Goal: Task Accomplishment & Management: Manage account settings

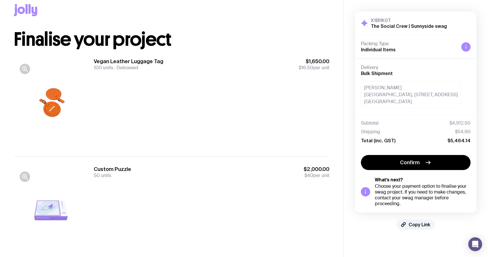
scroll to position [38, 0]
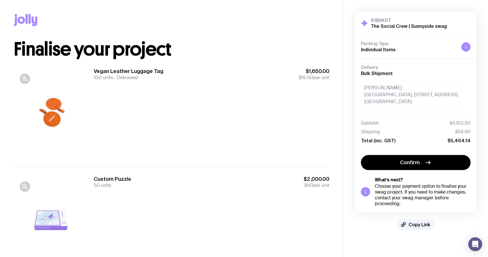
click at [199, 103] on div "Vegan Leather Luggage Tag 100 units Debossed $1,650.00 $16.50 per unit" at bounding box center [212, 112] width 236 height 89
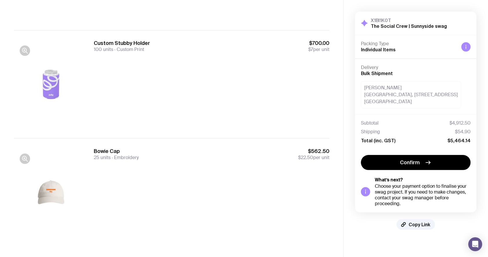
scroll to position [244, 0]
click at [299, 92] on div "Custom Stubby Holder 100 units Custom Print $700.00 $7 per unit" at bounding box center [212, 83] width 236 height 89
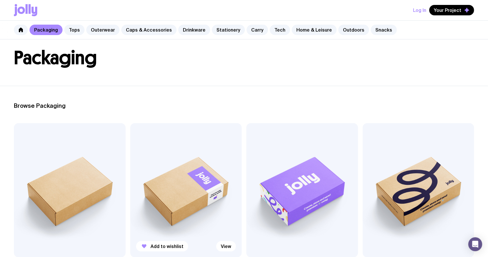
scroll to position [77, 0]
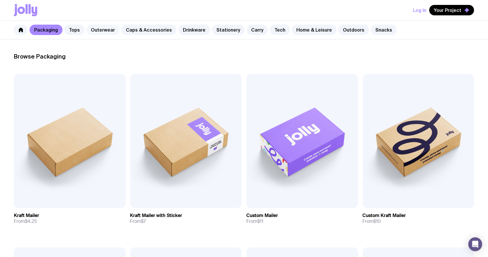
click at [98, 32] on link "Outerwear" at bounding box center [102, 30] width 33 height 10
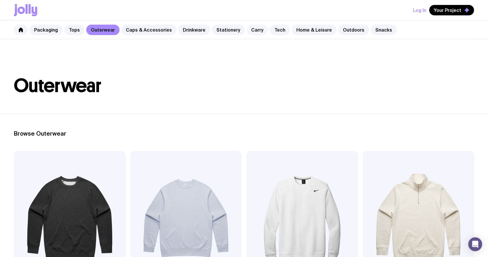
click at [247, 27] on link "Carry" at bounding box center [257, 30] width 21 height 10
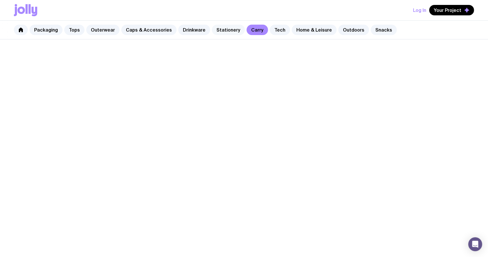
click at [220, 29] on link "Stationery" at bounding box center [228, 30] width 33 height 10
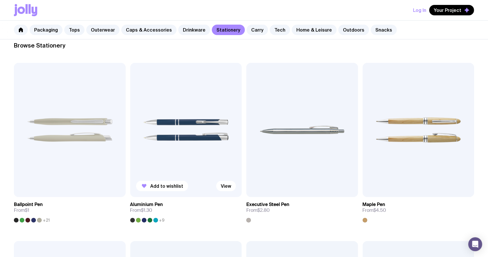
scroll to position [154, 0]
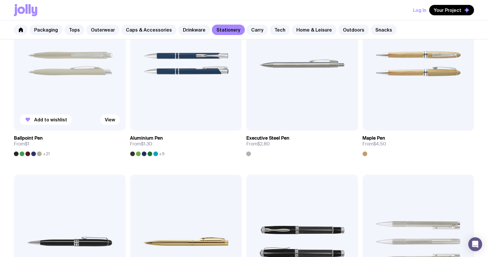
click at [56, 76] on img at bounding box center [70, 64] width 112 height 134
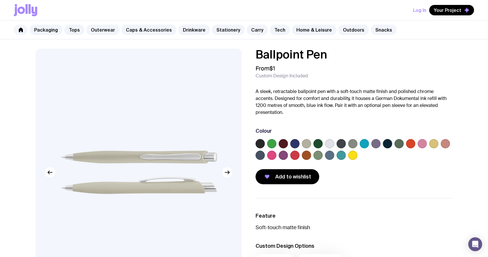
click at [330, 118] on div "Ballpoint Pen From $1 Custom Design Included A sleek, retractable ballpoint pen…" at bounding box center [353, 116] width 197 height 135
click at [308, 65] on div "From $1 Custom Design Included" at bounding box center [353, 72] width 197 height 14
click at [307, 145] on label at bounding box center [306, 143] width 9 height 9
click at [0, 0] on input "radio" at bounding box center [0, 0] width 0 height 0
click at [307, 145] on icon at bounding box center [306, 143] width 7 height 7
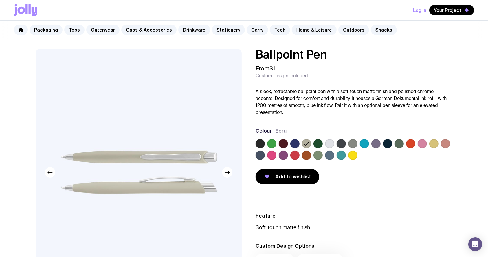
click at [0, 0] on input "radio" at bounding box center [0, 0] width 0 height 0
click at [307, 145] on icon at bounding box center [306, 143] width 7 height 7
click at [0, 0] on input "radio" at bounding box center [0, 0] width 0 height 0
click at [307, 145] on icon at bounding box center [306, 143] width 7 height 7
click at [0, 0] on input "radio" at bounding box center [0, 0] width 0 height 0
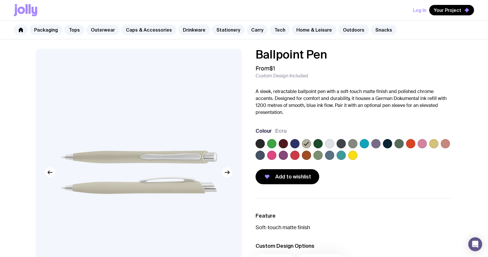
click at [350, 143] on label at bounding box center [352, 143] width 9 height 9
click at [0, 0] on input "radio" at bounding box center [0, 0] width 0 height 0
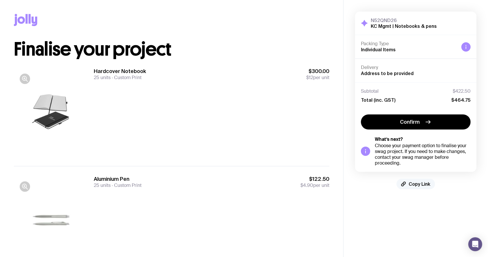
click at [422, 182] on span "Copy Link" at bounding box center [420, 184] width 22 height 6
click at [420, 183] on span "Copy Link" at bounding box center [420, 184] width 22 height 6
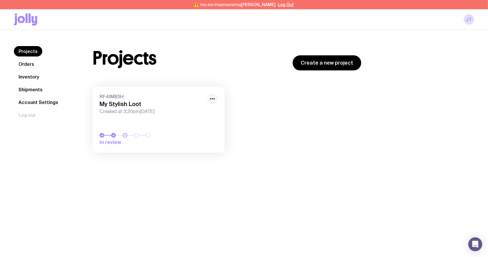
click at [211, 98] on icon "button" at bounding box center [212, 98] width 7 height 7
click at [194, 110] on button "Rename" at bounding box center [199, 112] width 28 height 6
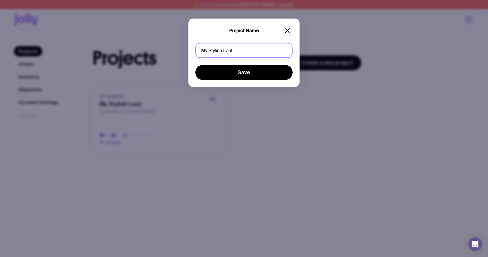
click at [270, 54] on input "My Stylish Loot" at bounding box center [243, 50] width 97 height 15
drag, startPoint x: 253, startPoint y: 54, endPoint x: 168, endPoint y: 52, distance: 84.8
click at [185, 52] on div "Project Name My Stylish Loot Save" at bounding box center [244, 128] width 488 height 257
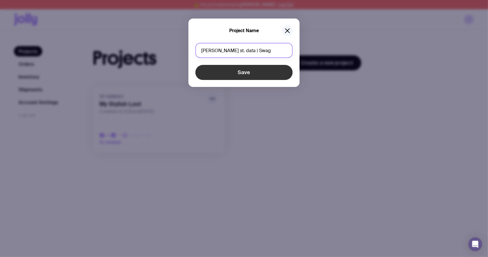
type input "[PERSON_NAME] st. data | Swag"
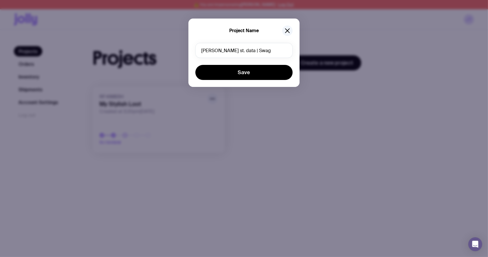
click at [259, 81] on div "Project Name walker st. data | Swag Save" at bounding box center [243, 53] width 111 height 68
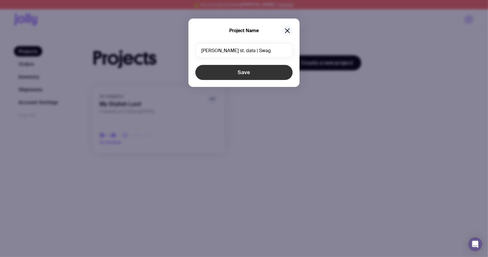
click at [257, 73] on button "Save" at bounding box center [243, 72] width 97 height 15
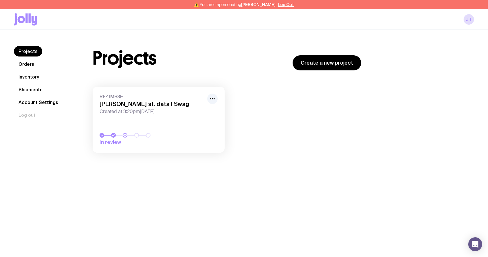
click at [272, 126] on div "RF4IMB3H walker st. data | Swag Created at 3:20pm, Wed 1st Oct 2025 In review L…" at bounding box center [227, 123] width 269 height 72
click at [145, 108] on div "RF4IMB3H walker st. data | Swag Created at 3:20pm, Wed 1st Oct 2025" at bounding box center [159, 103] width 118 height 21
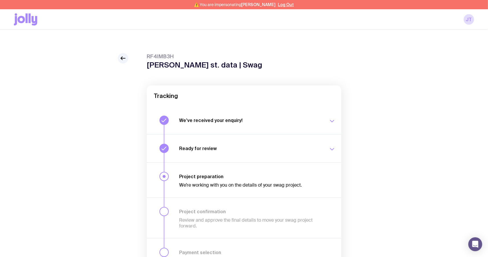
click at [284, 7] on div "⚠️ You are impersonating Jemma Thorpe Log Out" at bounding box center [244, 4] width 488 height 9
click at [287, 5] on button "Log Out" at bounding box center [286, 4] width 16 height 5
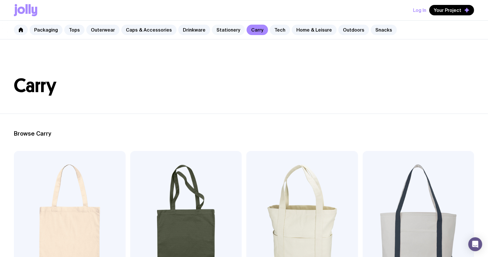
click at [213, 30] on link "Stationery" at bounding box center [228, 30] width 33 height 10
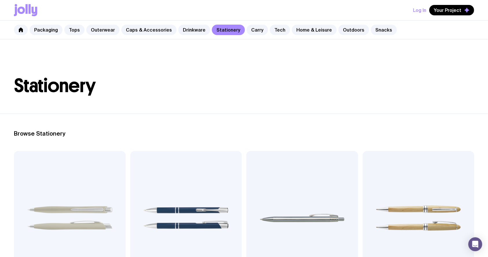
scroll to position [77, 0]
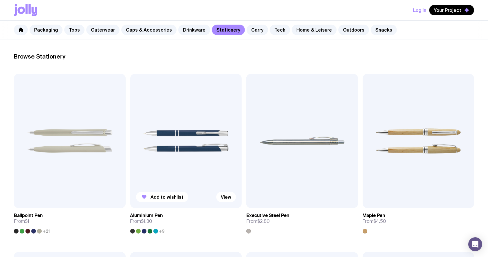
click at [170, 116] on img at bounding box center [186, 141] width 112 height 134
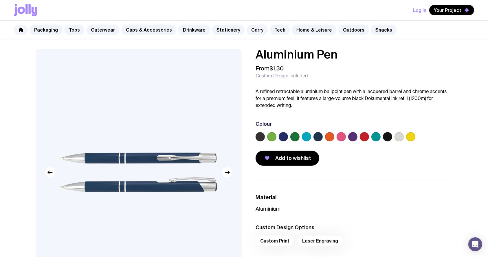
click at [400, 135] on label at bounding box center [398, 136] width 9 height 9
click at [0, 0] on input "radio" at bounding box center [0, 0] width 0 height 0
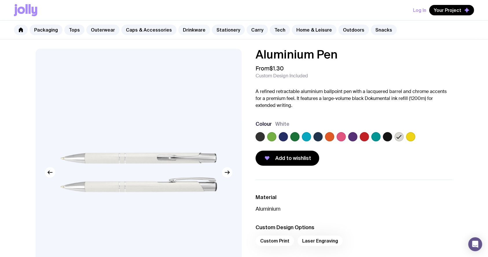
click at [192, 27] on link "Drinkware" at bounding box center [194, 30] width 32 height 10
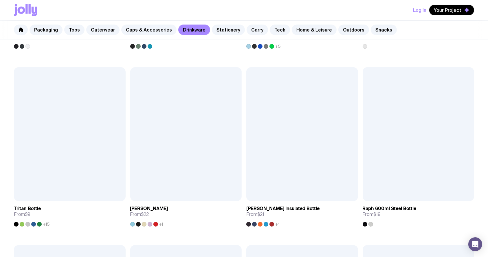
scroll to position [1041, 0]
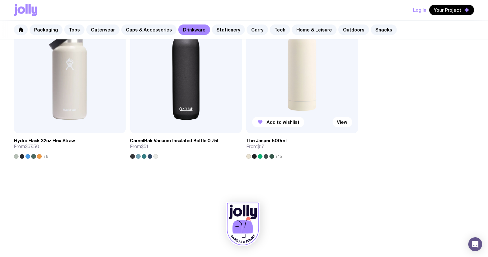
click at [293, 80] on img at bounding box center [302, 66] width 112 height 134
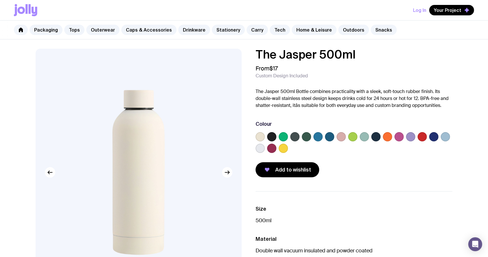
click at [260, 136] on label at bounding box center [259, 136] width 9 height 9
click at [0, 0] on input "radio" at bounding box center [0, 0] width 0 height 0
click at [256, 150] on label at bounding box center [259, 148] width 9 height 9
click at [0, 0] on input "radio" at bounding box center [0, 0] width 0 height 0
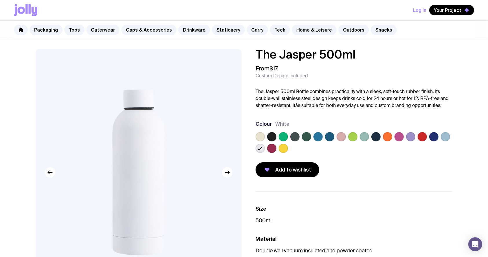
click at [262, 138] on label at bounding box center [259, 136] width 9 height 9
click at [0, 0] on input "radio" at bounding box center [0, 0] width 0 height 0
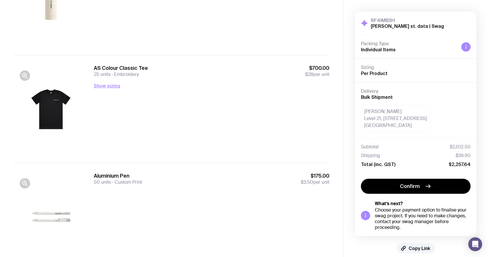
scroll to position [154, 0]
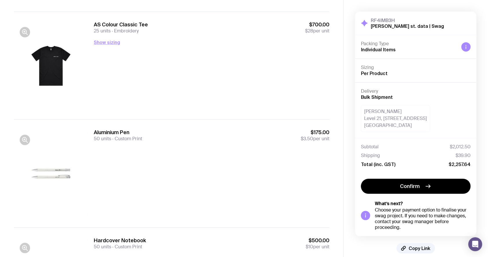
click at [413, 254] on div "RF4IMB3H [PERSON_NAME] st. data | Swag Hide Details Packing Type Individual Ite…" at bounding box center [415, 132] width 144 height 265
click at [418, 247] on span "Copy Link" at bounding box center [420, 248] width 22 height 6
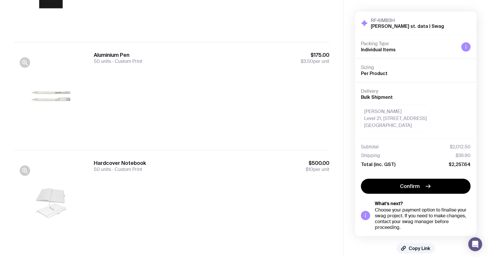
scroll to position [244, 0]
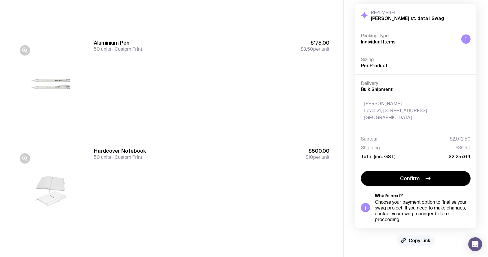
click at [418, 238] on span "Copy Link" at bounding box center [420, 240] width 22 height 6
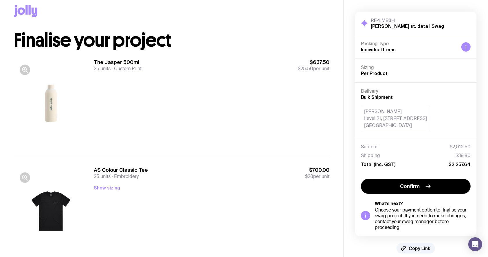
scroll to position [0, 0]
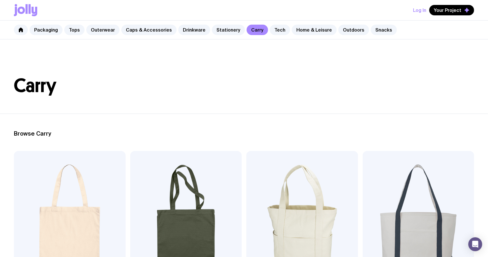
drag, startPoint x: 410, startPoint y: 14, endPoint x: 415, endPoint y: 12, distance: 5.3
click at [411, 14] on div "Log In Your Project" at bounding box center [244, 10] width 460 height 20
click at [418, 11] on button "Log In" at bounding box center [419, 10] width 13 height 10
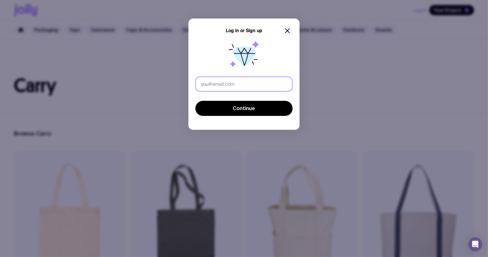
click at [260, 83] on input "text" at bounding box center [243, 83] width 97 height 15
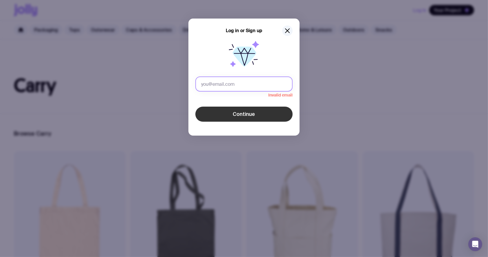
paste input "jemma.thorpe@shift.com.au"
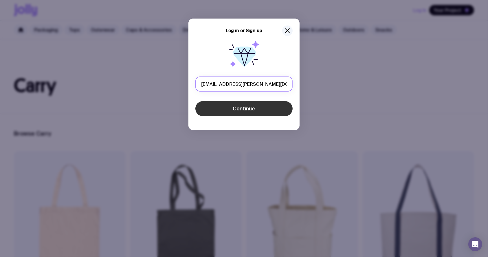
type input "jemma.thorpe@shift.com.au"
click at [251, 112] on button "Continue" at bounding box center [243, 108] width 97 height 15
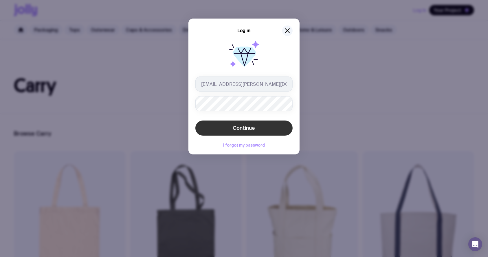
click at [215, 122] on button "Continue" at bounding box center [243, 127] width 97 height 15
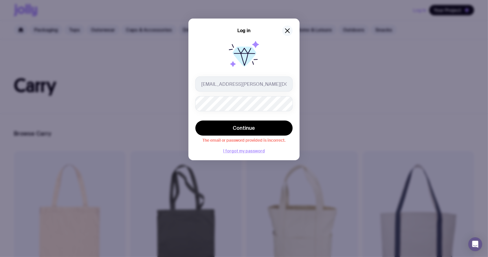
click at [286, 31] on icon "button" at bounding box center [287, 30] width 7 height 7
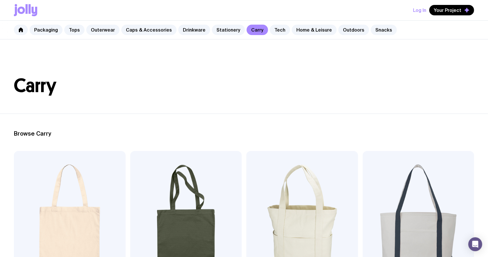
click at [415, 9] on button "Log In" at bounding box center [419, 10] width 13 height 10
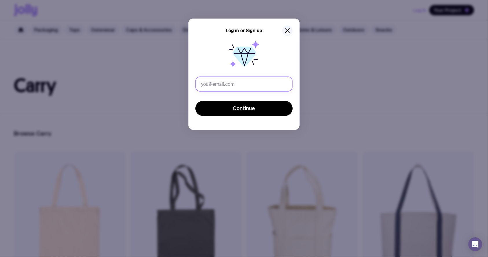
click at [208, 81] on input "text" at bounding box center [243, 83] width 97 height 15
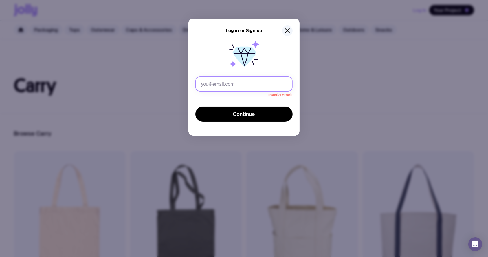
click at [231, 83] on input "text" at bounding box center [243, 83] width 97 height 15
paste input "jemma.thorpe@shift.com.au"
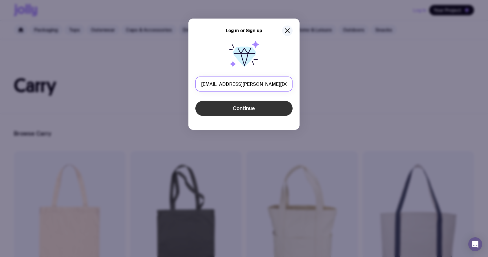
type input "jemma.thorpe@shift.com.au"
click at [221, 104] on button "Continue" at bounding box center [243, 108] width 97 height 15
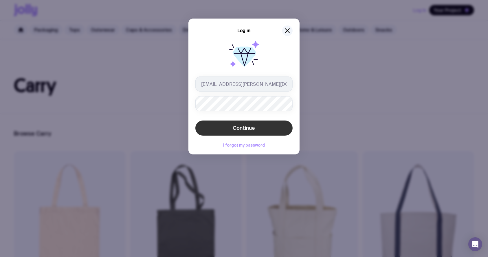
click at [217, 125] on button "Continue" at bounding box center [243, 127] width 97 height 15
